Goal: Check status: Check status

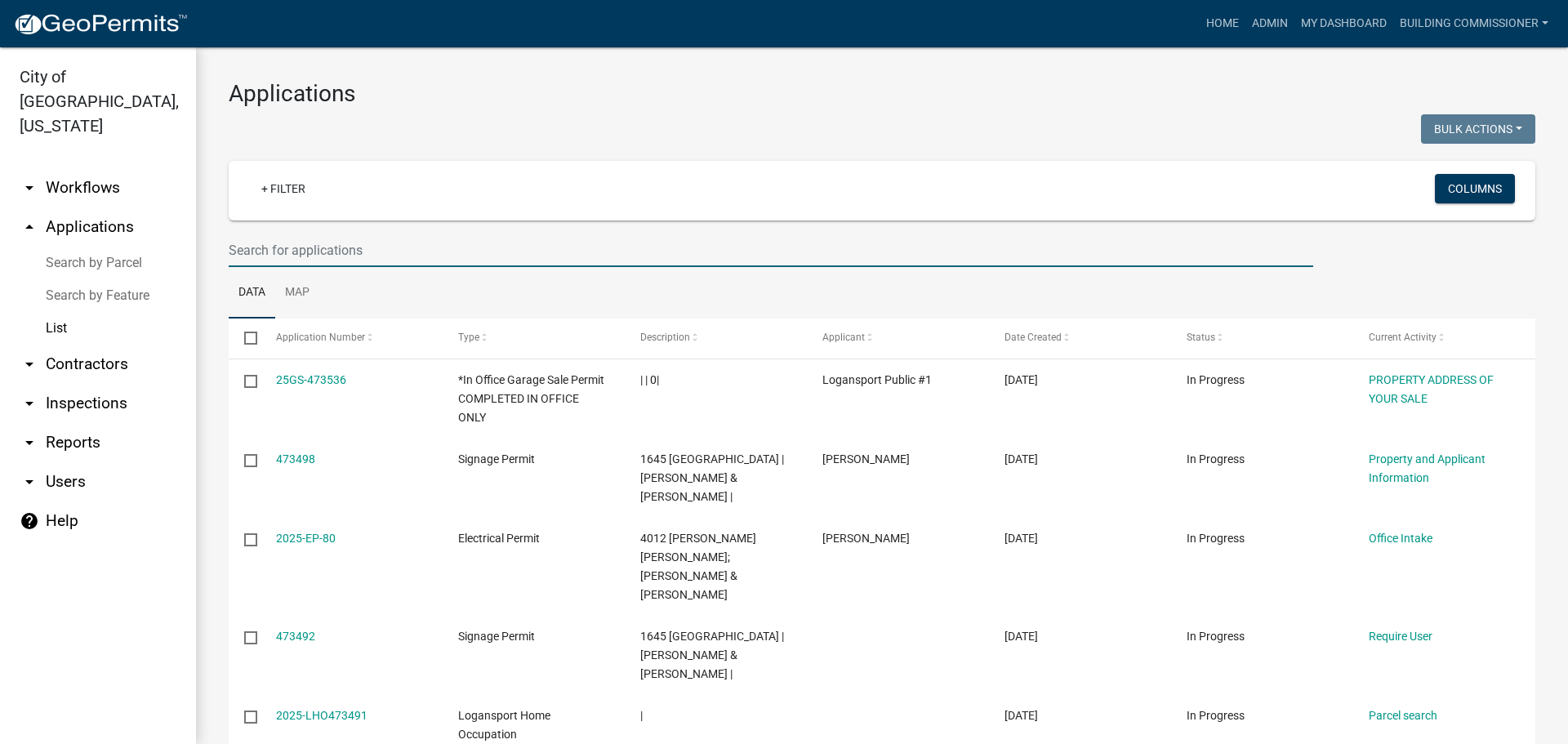
select select "3: 100"
click at [390, 255] on input "text" at bounding box center [771, 250] width 1084 height 34
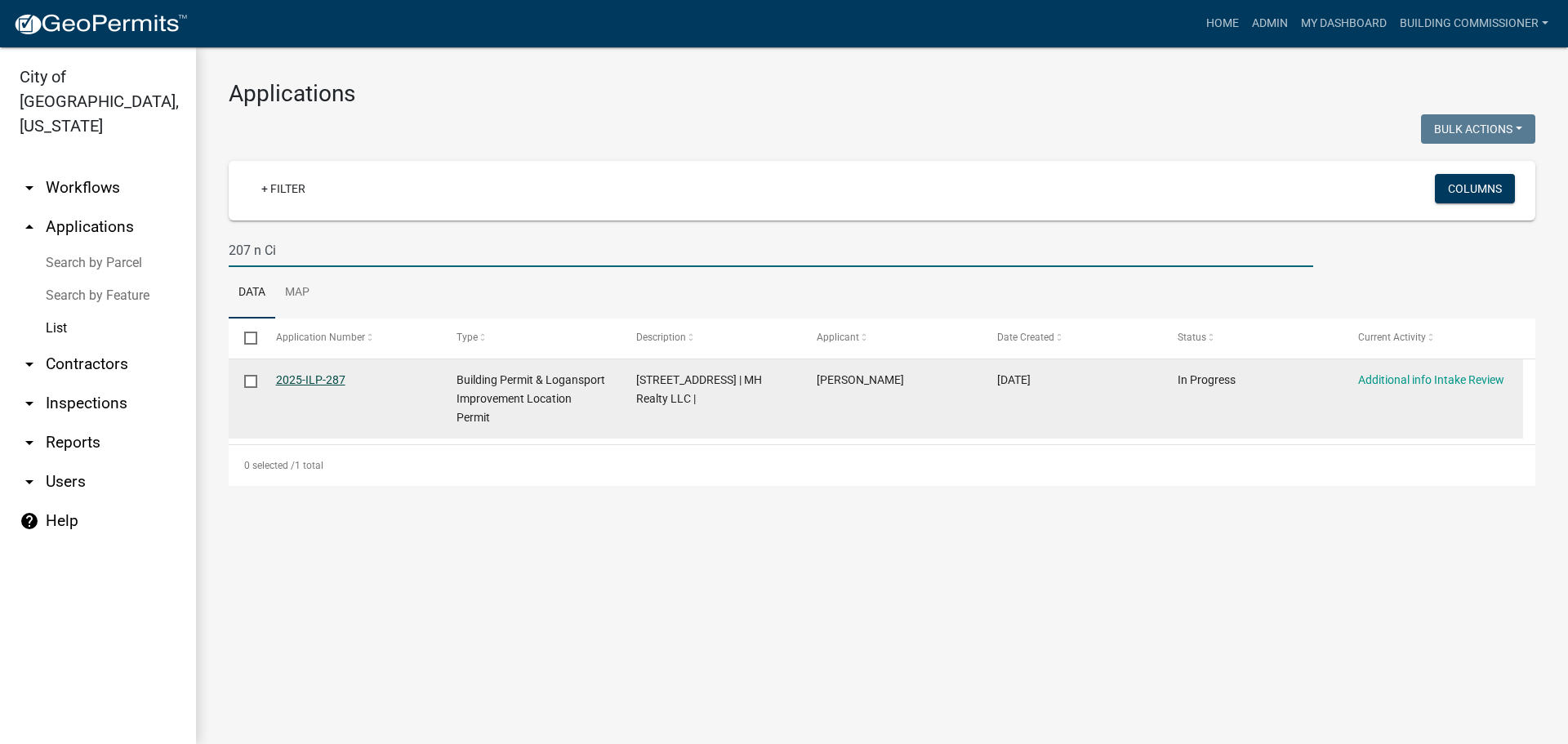
type input "207 n Ci"
click at [317, 377] on link "2025-ILP-287" at bounding box center [311, 380] width 70 height 13
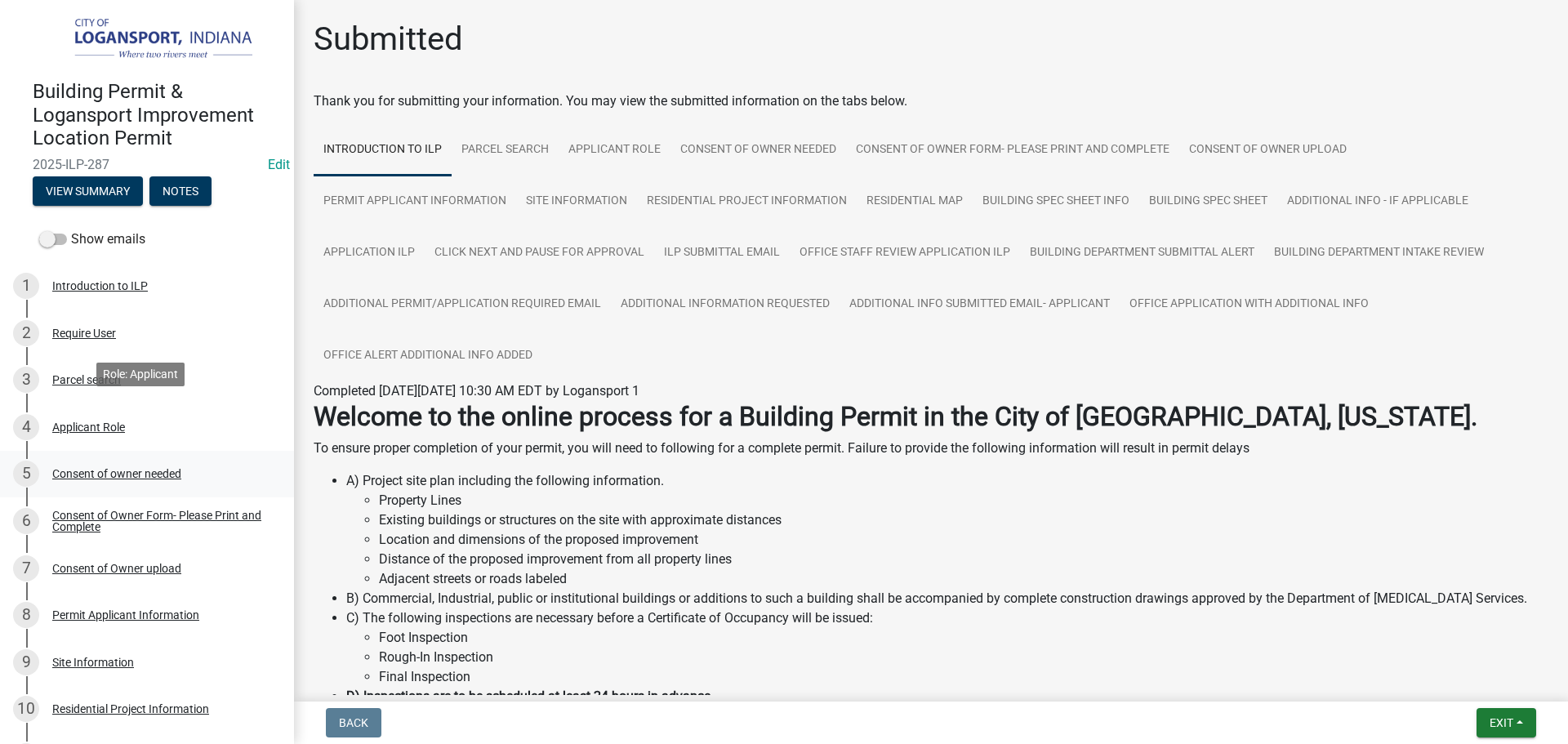
scroll to position [572, 0]
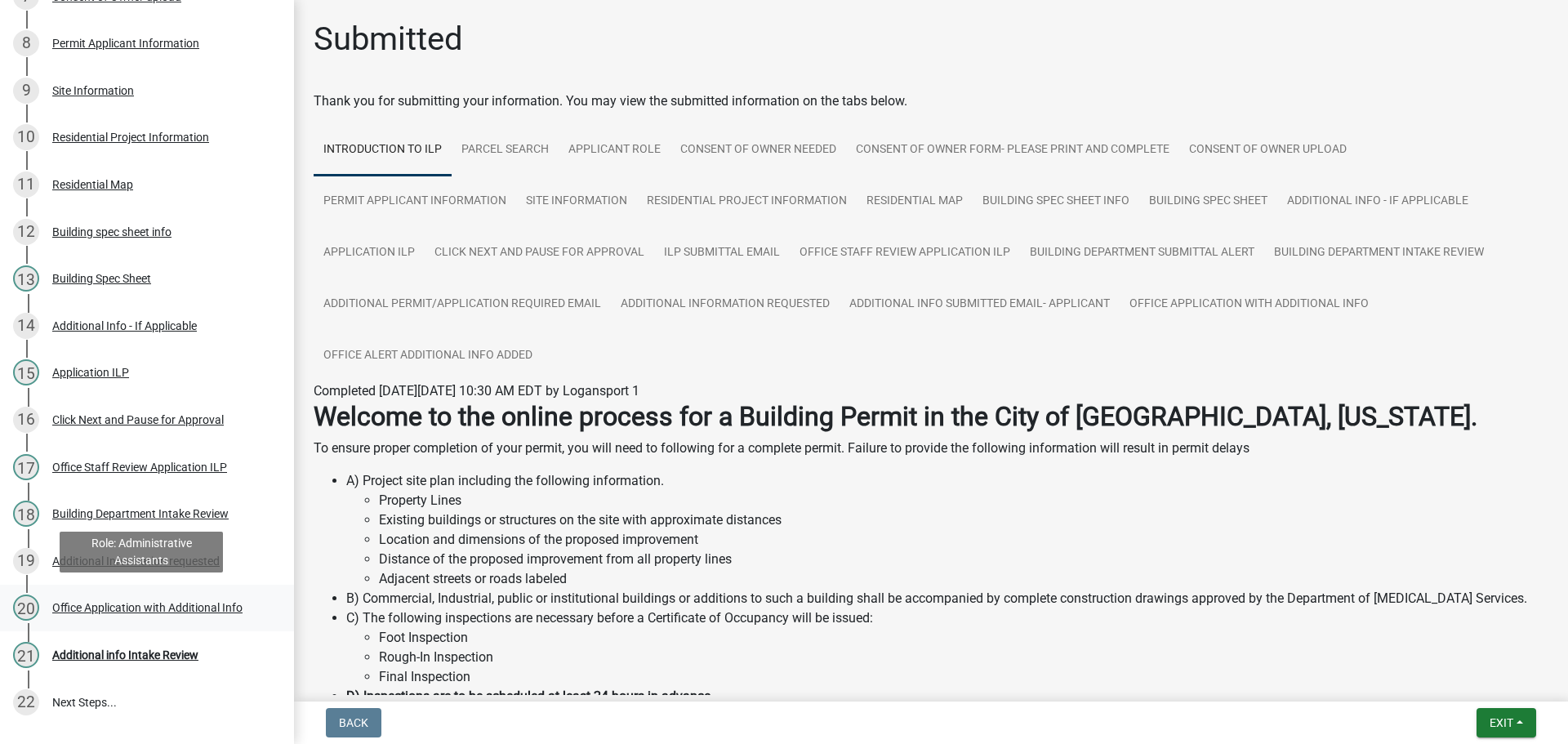
click at [175, 602] on div "Office Application with Additional Info" at bounding box center [147, 607] width 190 height 11
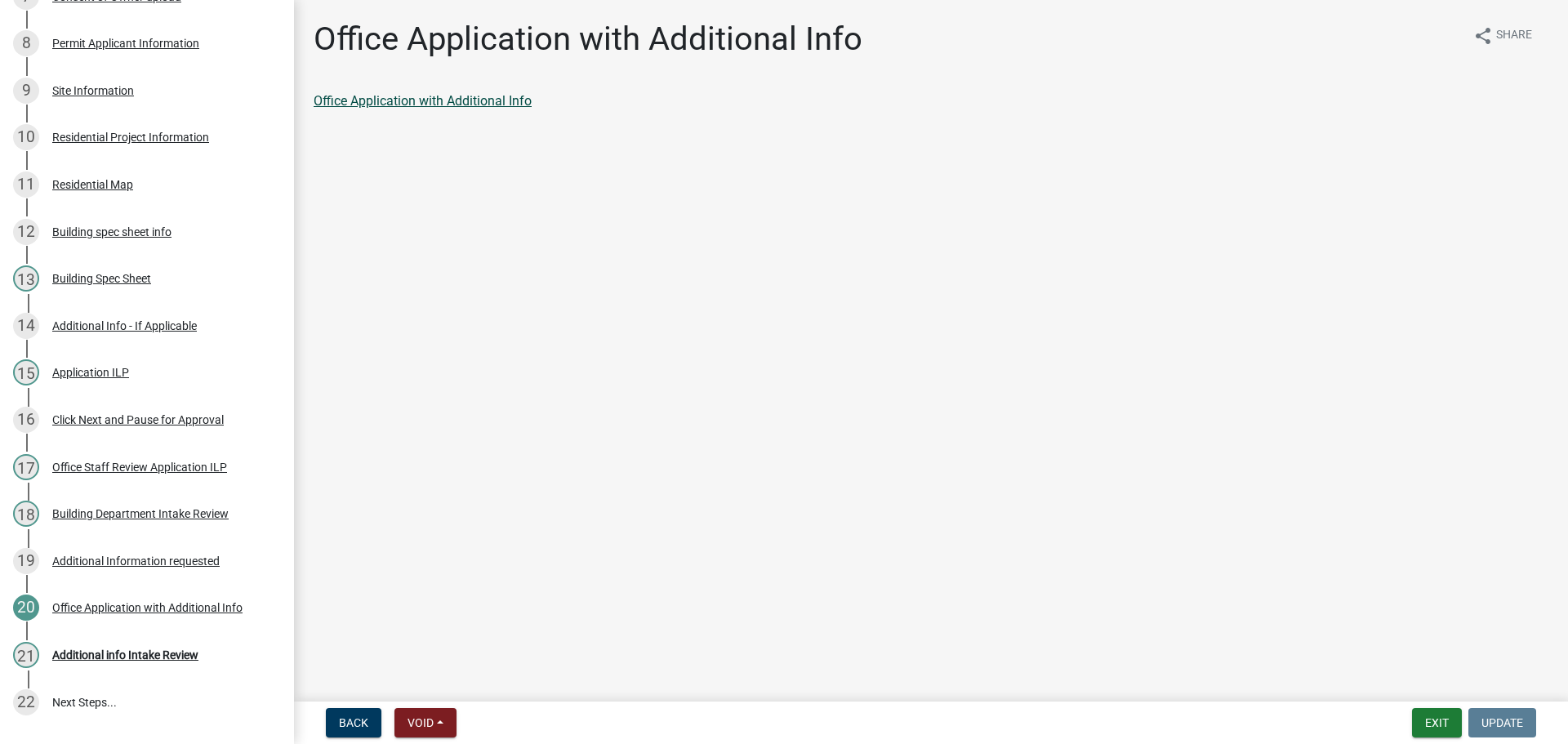
click at [398, 101] on link "Office Application with Additional Info" at bounding box center [423, 100] width 218 height 16
click at [99, 179] on div "Residential Map" at bounding box center [93, 184] width 81 height 11
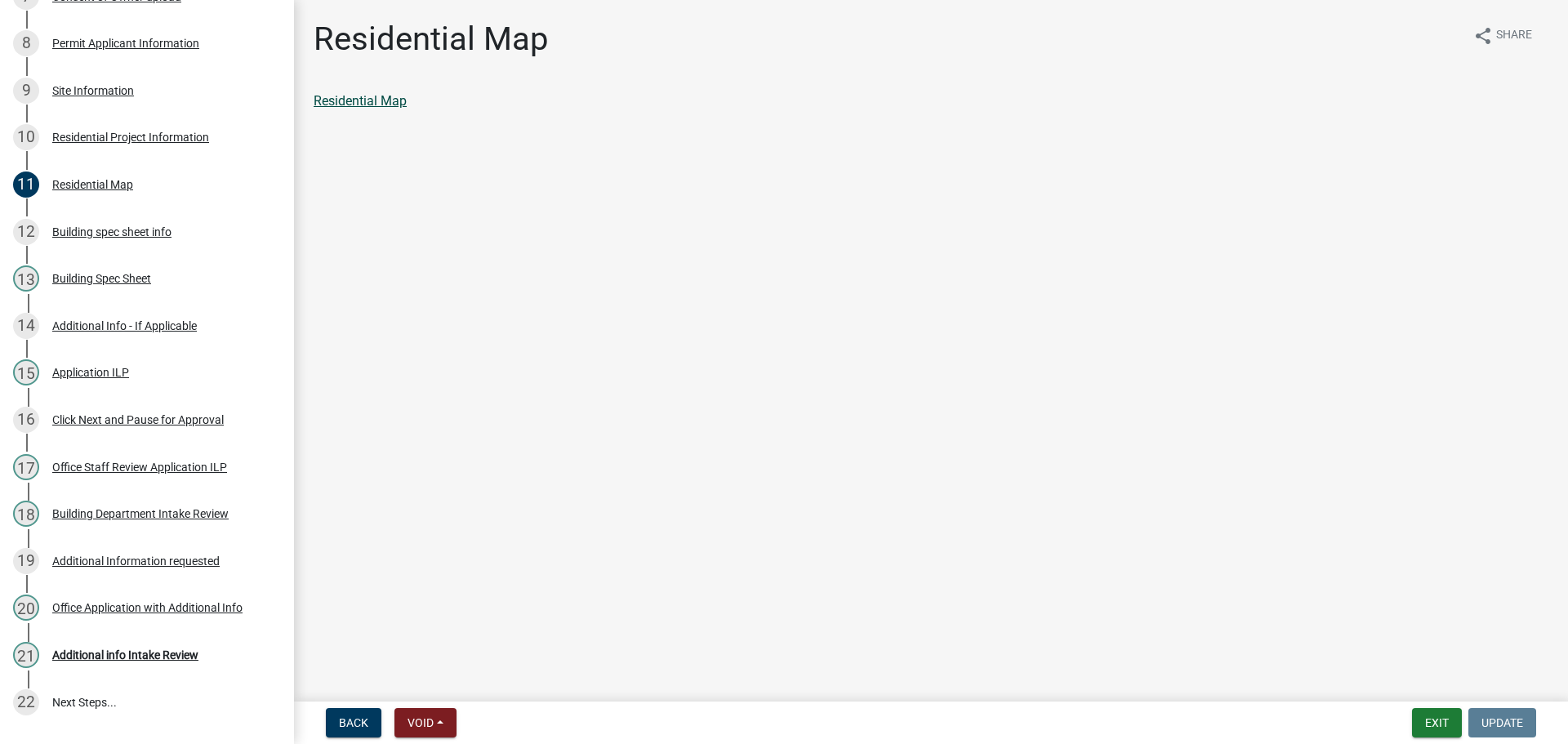
click at [373, 103] on link "Residential Map" at bounding box center [360, 100] width 93 height 16
click at [126, 467] on div "Office Staff Review Application ILP" at bounding box center [139, 467] width 175 height 11
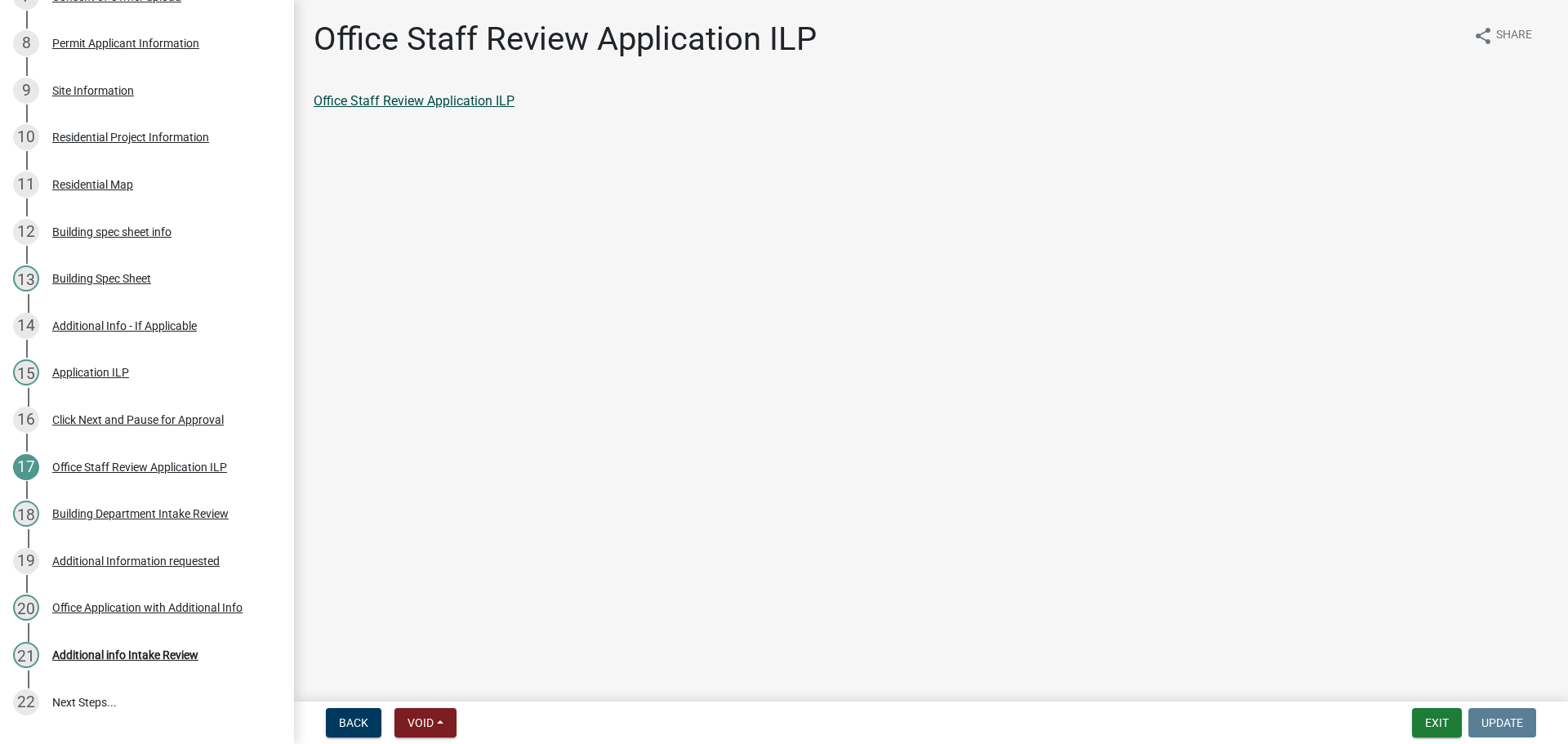
click at [420, 101] on link "Office Staff Review Application ILP" at bounding box center [414, 100] width 201 height 16
click at [133, 606] on div "Office Application with Additional Info" at bounding box center [147, 607] width 190 height 11
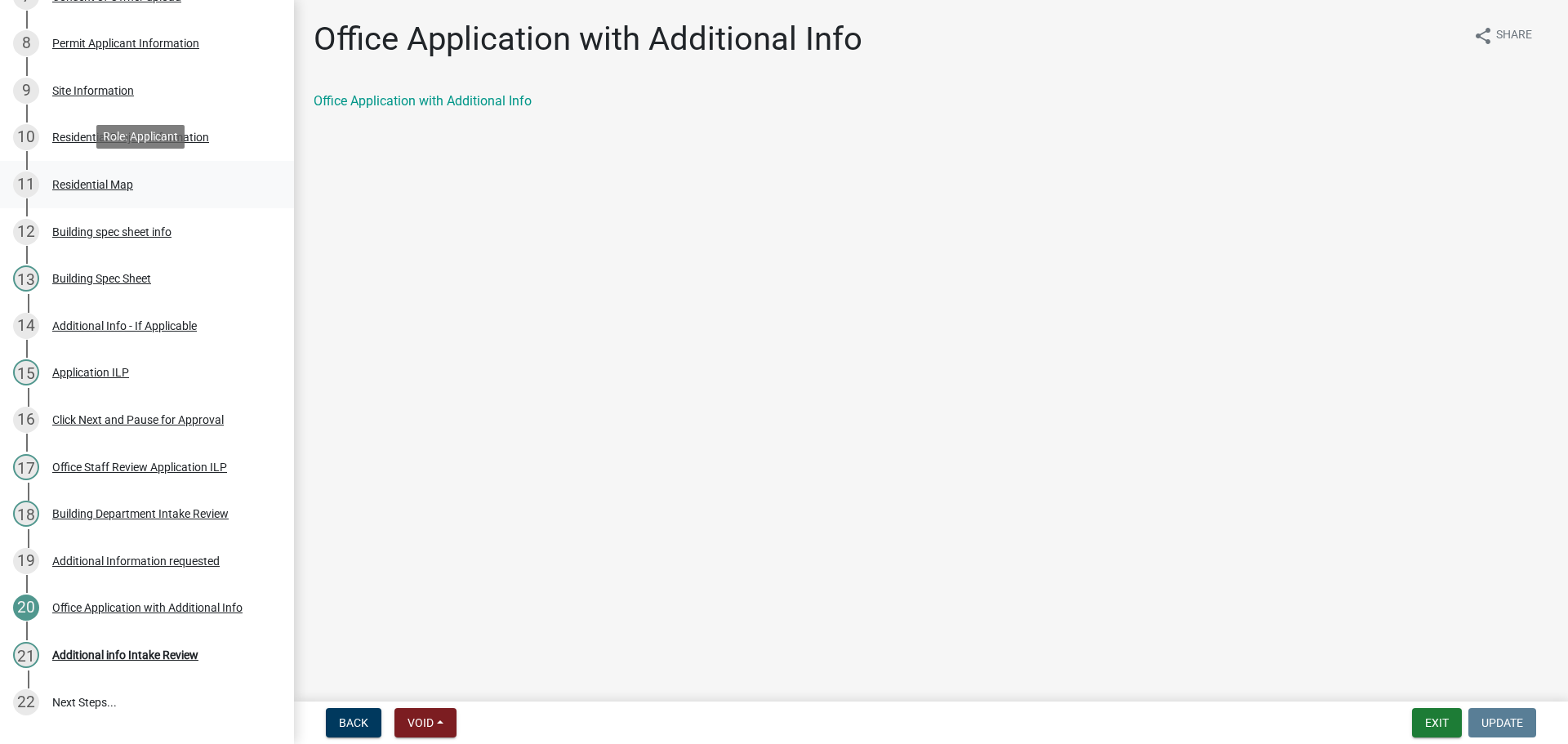
click at [95, 183] on div "Residential Map" at bounding box center [93, 184] width 81 height 11
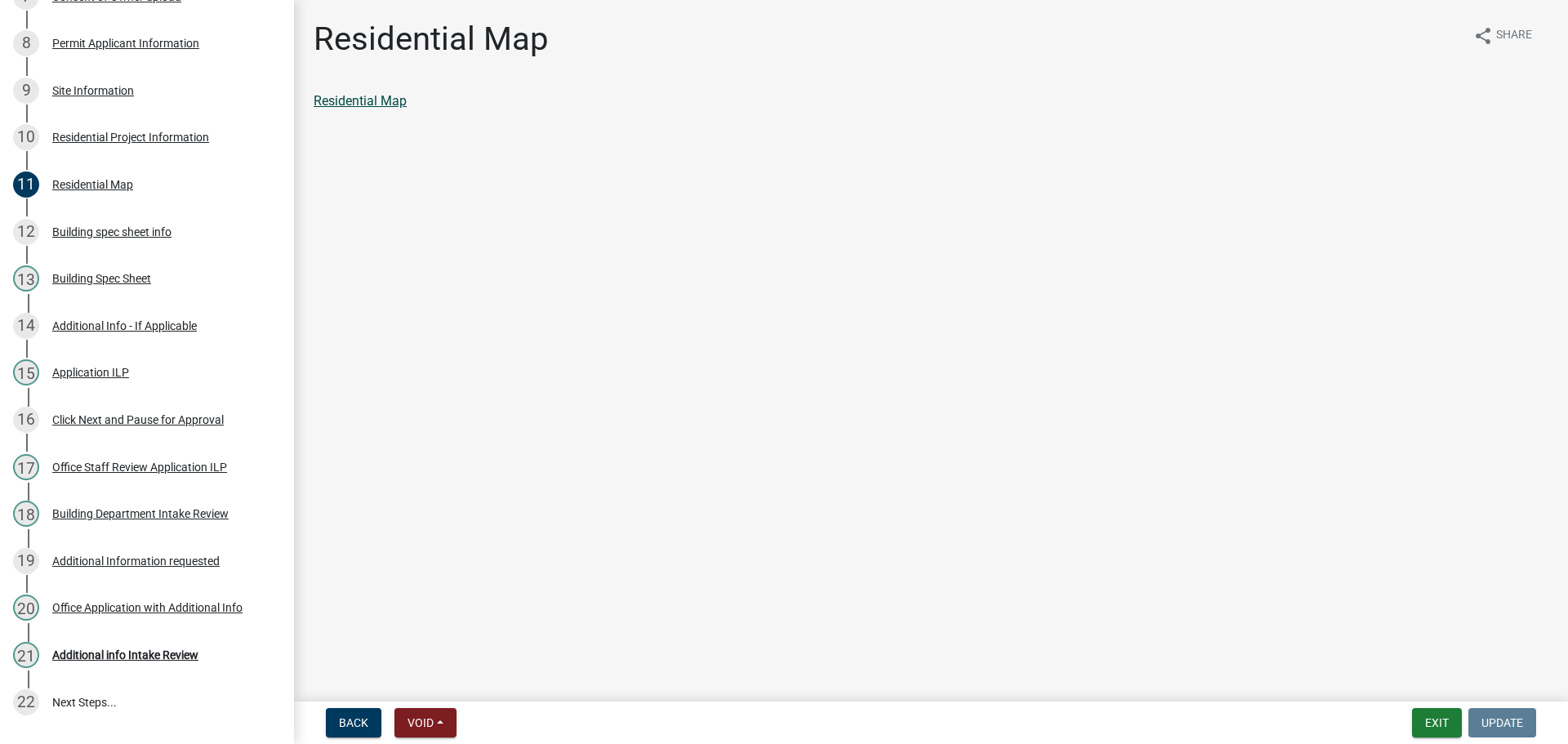
click at [389, 101] on link "Residential Map" at bounding box center [360, 100] width 93 height 16
click at [133, 462] on div "Office Staff Review Application ILP" at bounding box center [139, 467] width 175 height 11
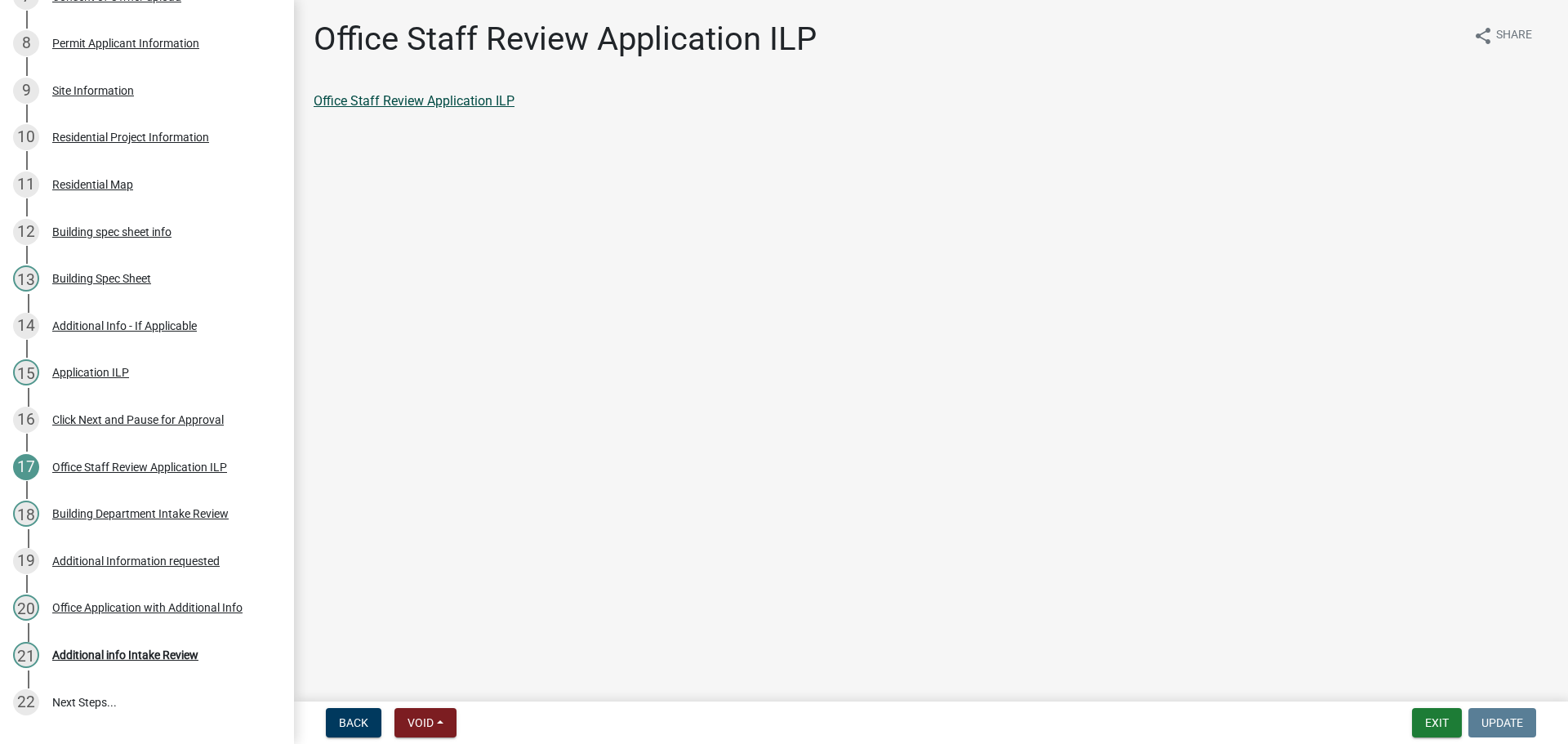
click at [433, 101] on link "Office Staff Review Application ILP" at bounding box center [414, 100] width 201 height 16
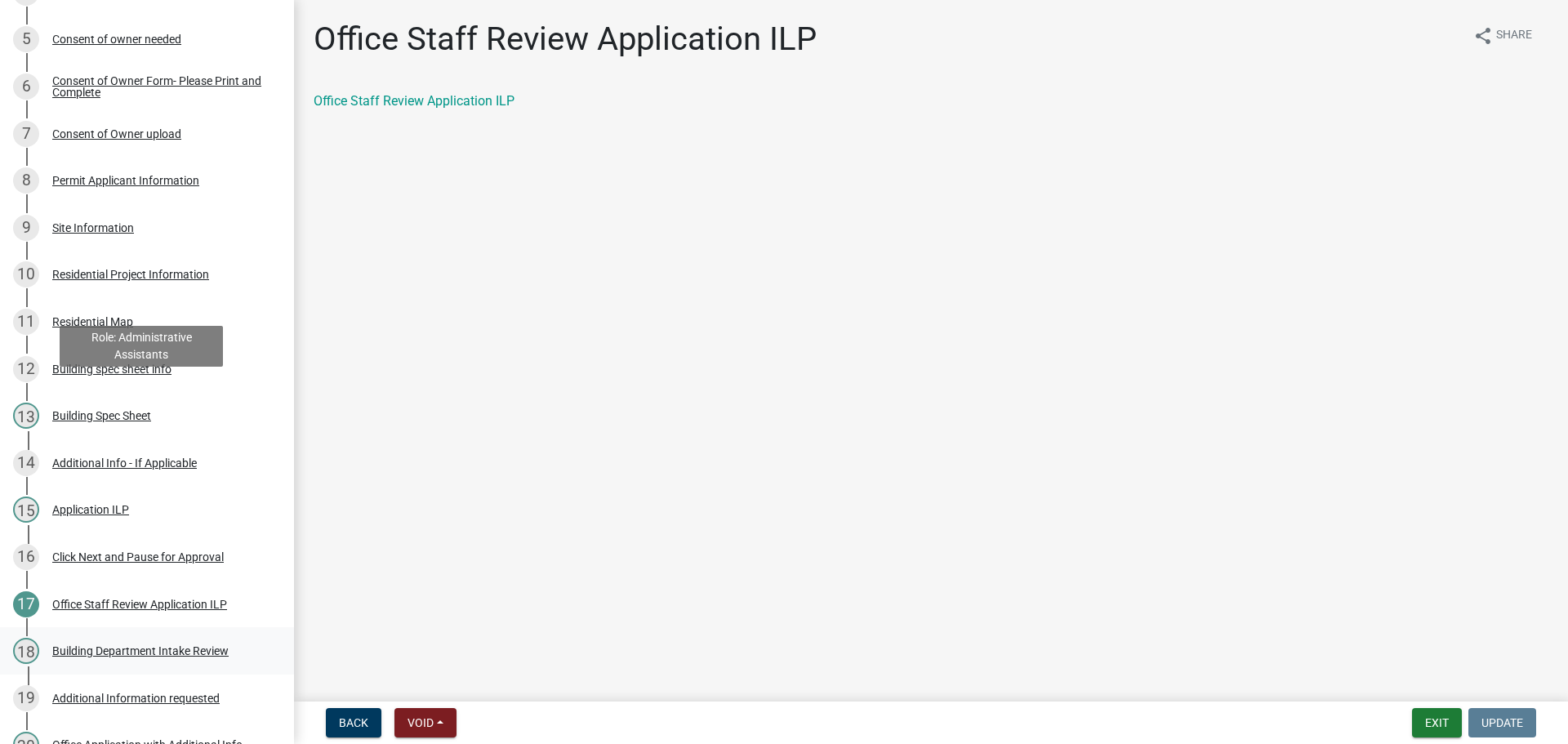
scroll to position [703, 0]
